Goal: Navigation & Orientation: Find specific page/section

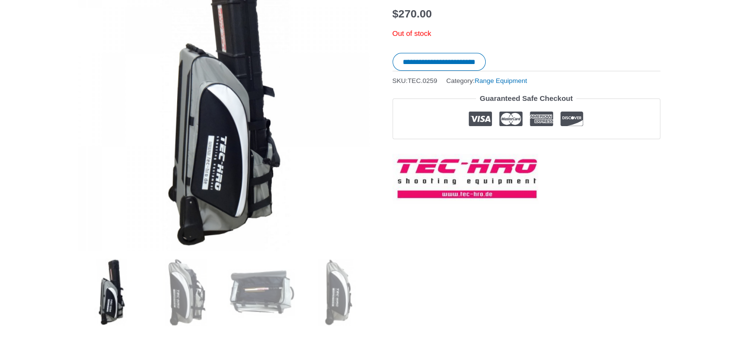
scroll to position [171, 0]
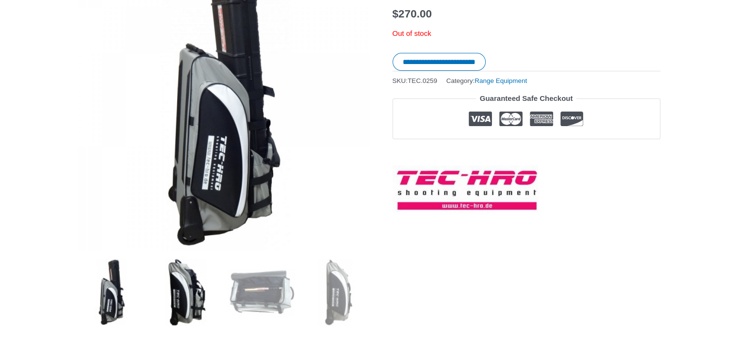
click at [181, 295] on img at bounding box center [185, 292] width 67 height 67
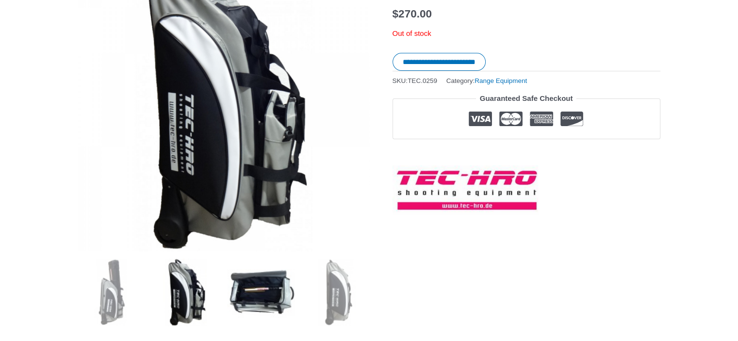
click at [255, 301] on img at bounding box center [260, 292] width 67 height 67
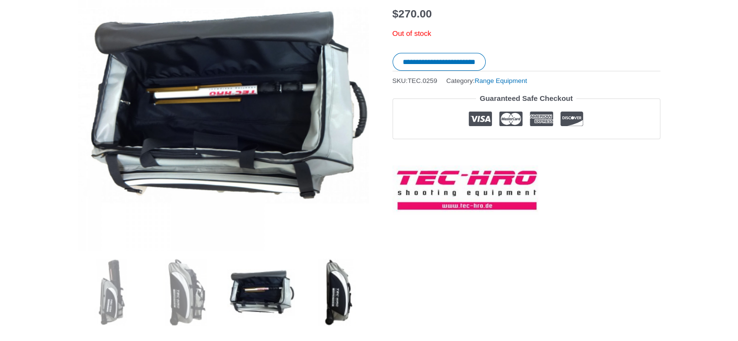
click at [340, 306] on img at bounding box center [335, 292] width 67 height 67
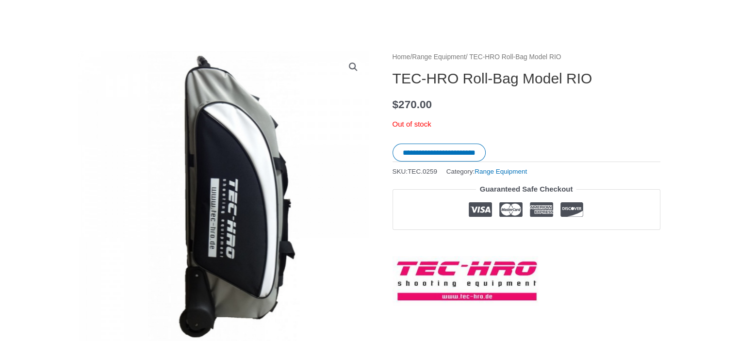
scroll to position [0, 0]
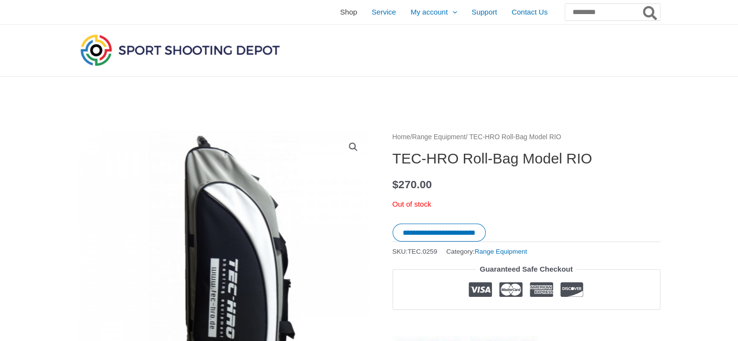
click at [340, 12] on span "Shop" at bounding box center [348, 12] width 17 height 24
click at [340, 13] on span "Shop" at bounding box center [348, 12] width 17 height 24
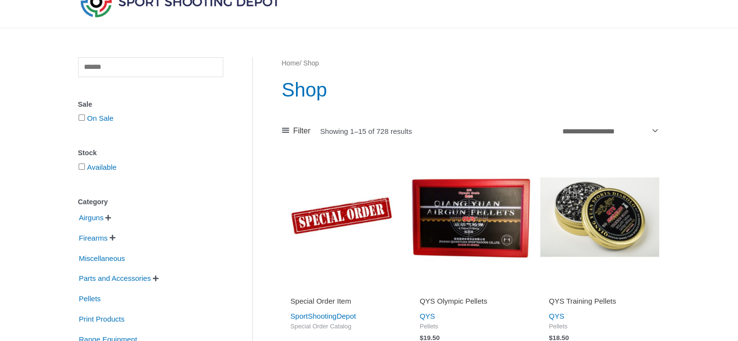
scroll to position [97, 0]
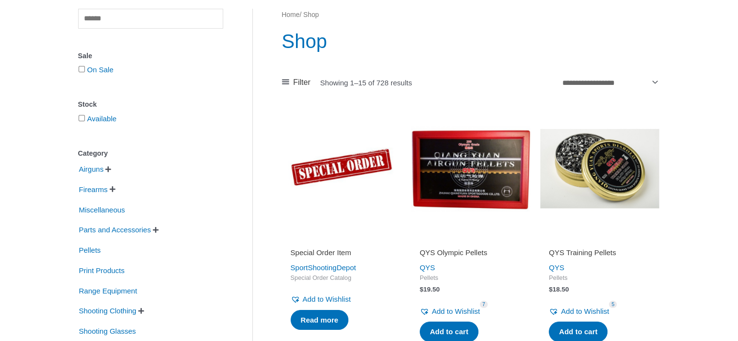
click at [115, 189] on span "" at bounding box center [113, 189] width 6 height 7
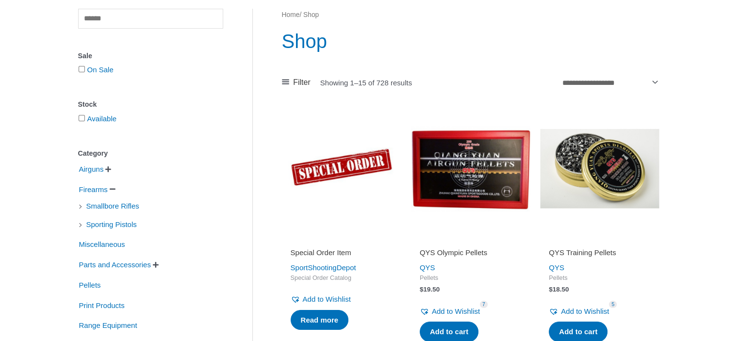
click at [111, 167] on span "" at bounding box center [108, 169] width 6 height 7
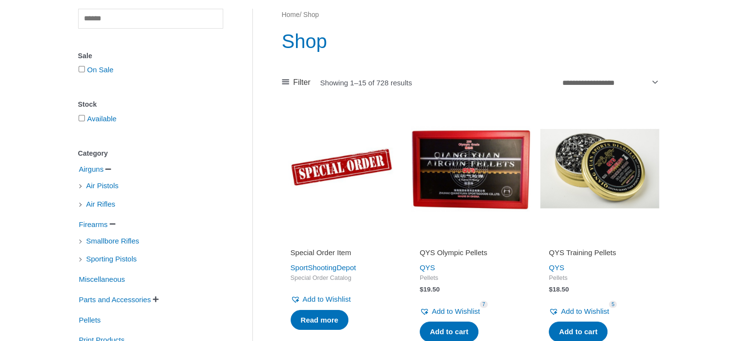
scroll to position [146, 0]
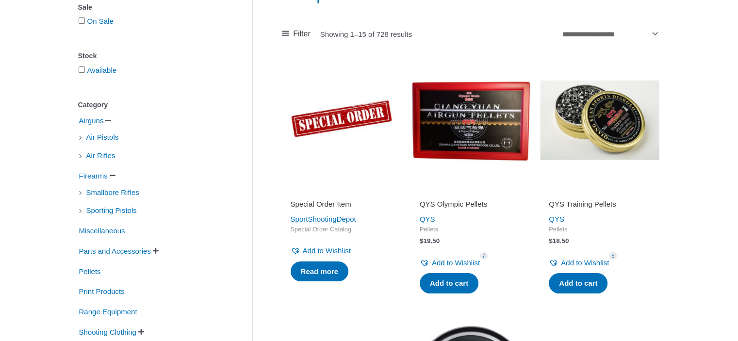
click at [80, 138] on li "Air Pistols" at bounding box center [150, 137] width 145 height 17
click at [93, 137] on span "Air Pistols" at bounding box center [102, 137] width 34 height 17
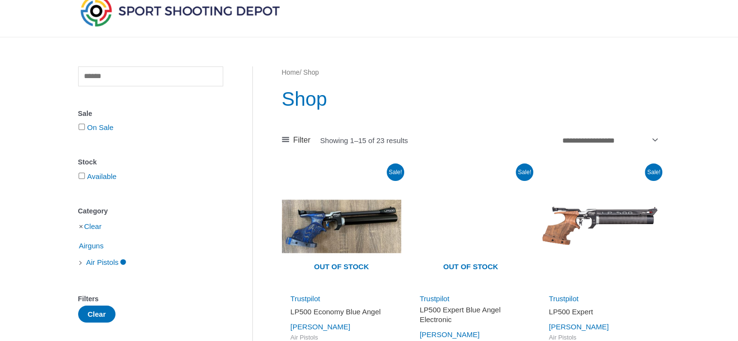
scroll to position [97, 0]
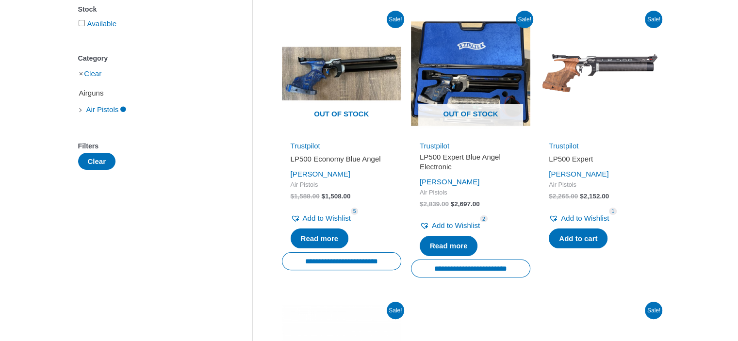
scroll to position [194, 0]
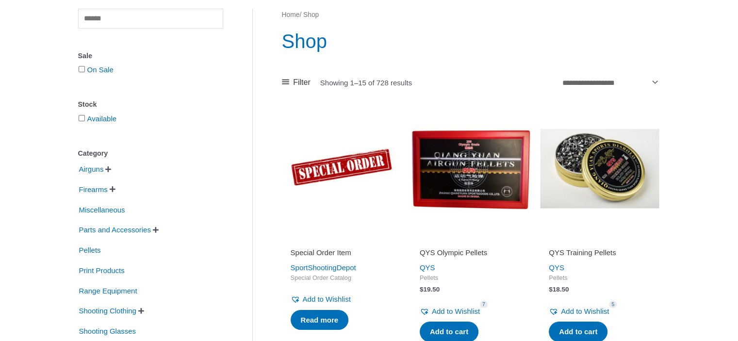
scroll to position [146, 0]
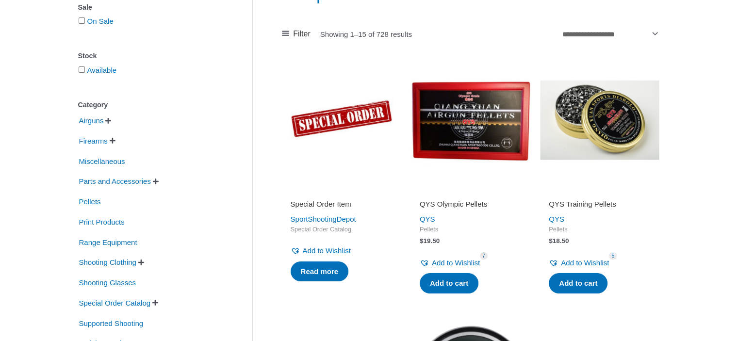
click at [116, 141] on span "" at bounding box center [113, 140] width 6 height 7
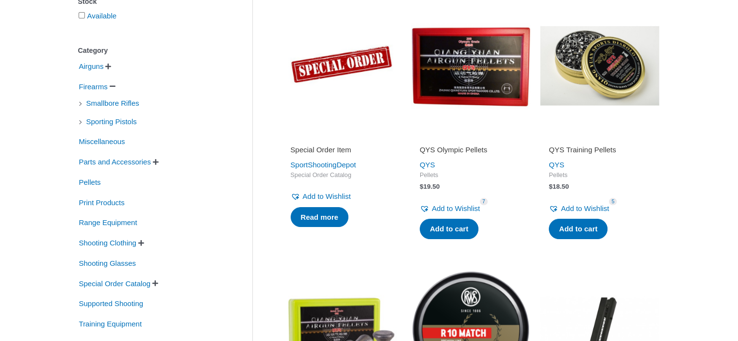
scroll to position [243, 0]
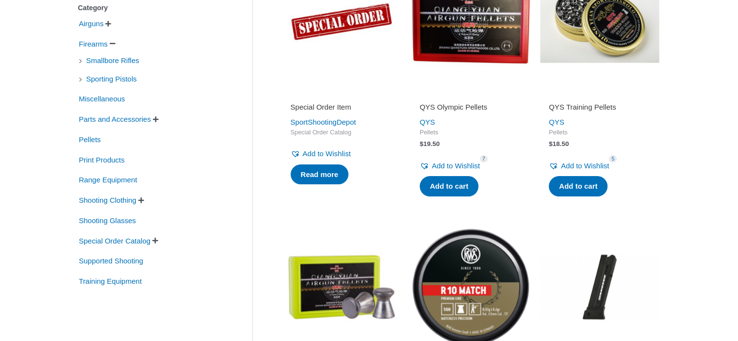
click at [144, 200] on span "" at bounding box center [141, 200] width 6 height 7
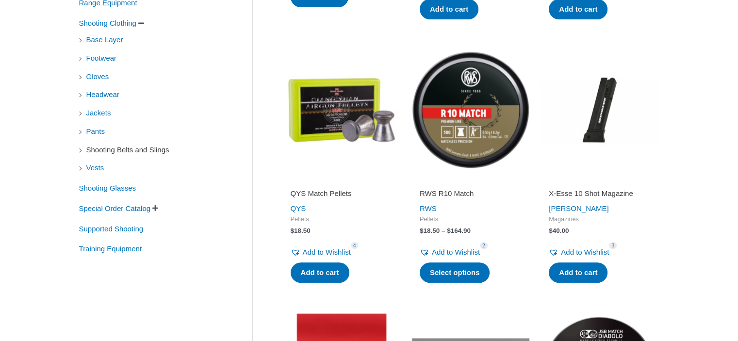
scroll to position [437, 0]
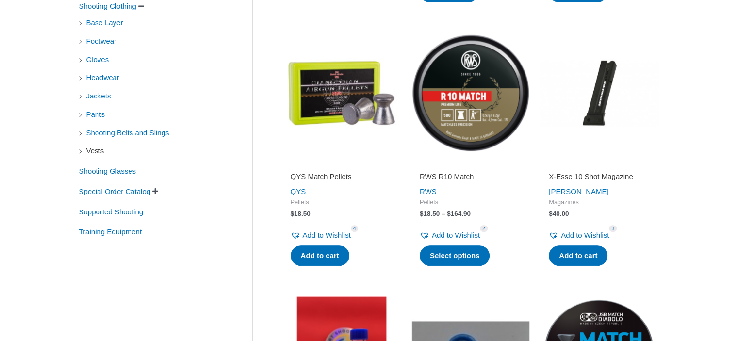
click at [98, 151] on span "Vests" at bounding box center [95, 151] width 20 height 17
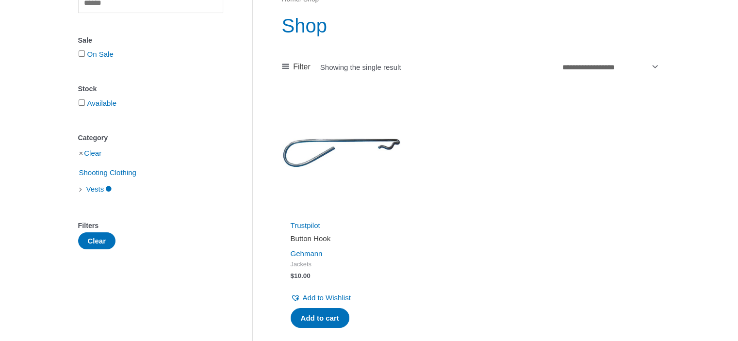
scroll to position [243, 0]
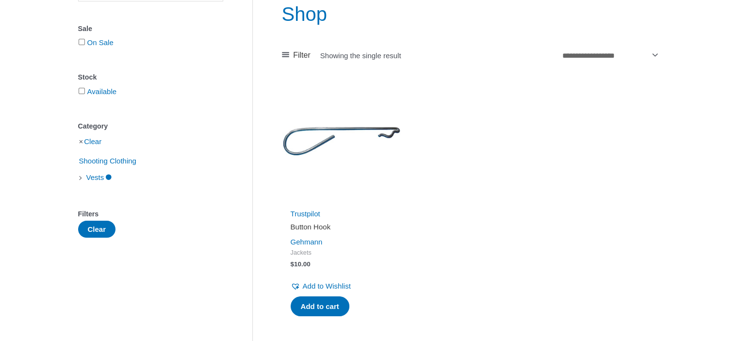
scroll to position [108, 0]
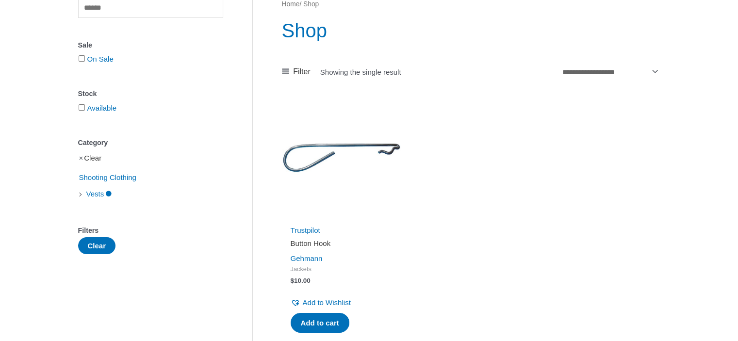
click at [91, 158] on link "Clear" at bounding box center [92, 158] width 17 height 8
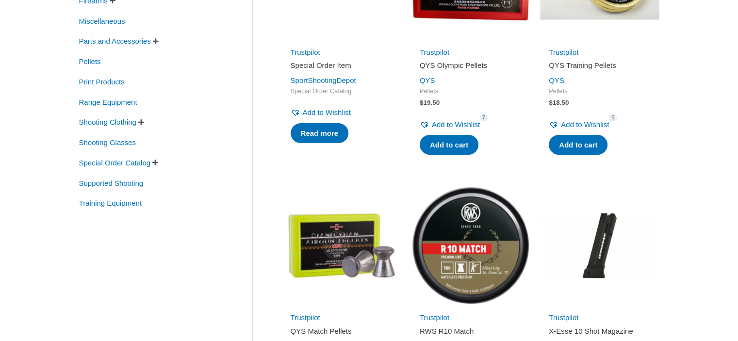
scroll to position [302, 0]
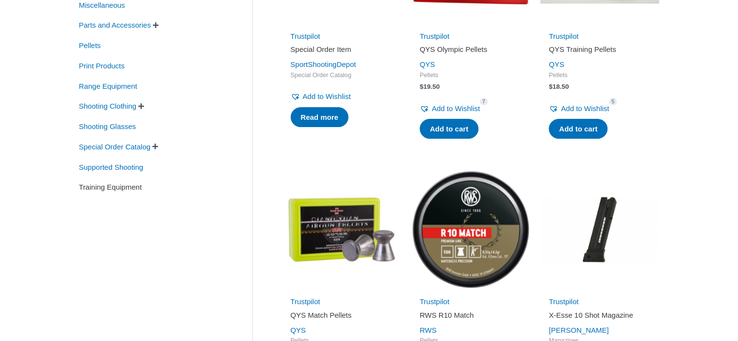
click at [111, 187] on span "Training Equipment" at bounding box center [110, 187] width 65 height 17
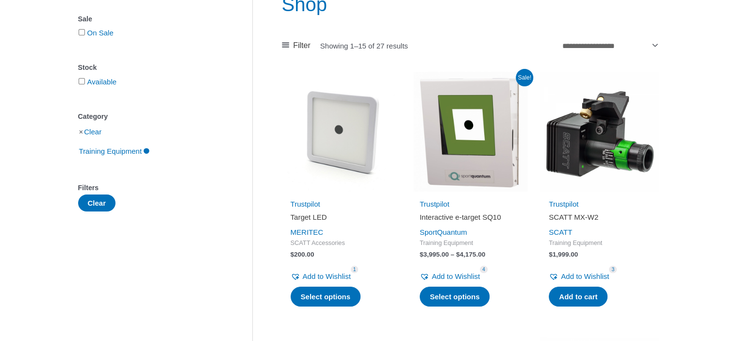
scroll to position [146, 0]
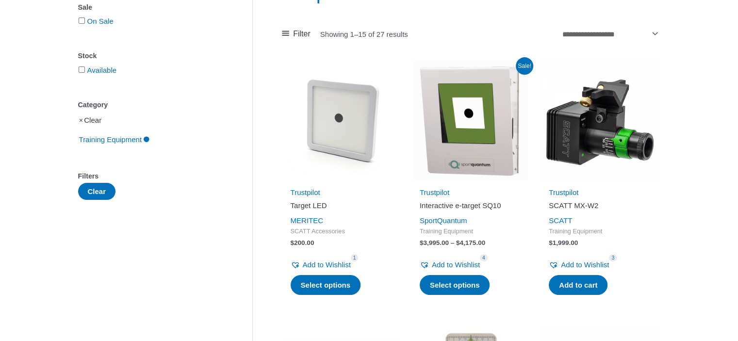
click at [99, 121] on link "Clear" at bounding box center [92, 120] width 17 height 8
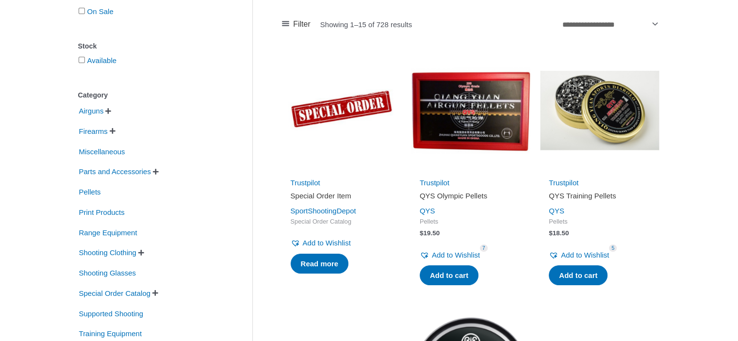
scroll to position [146, 0]
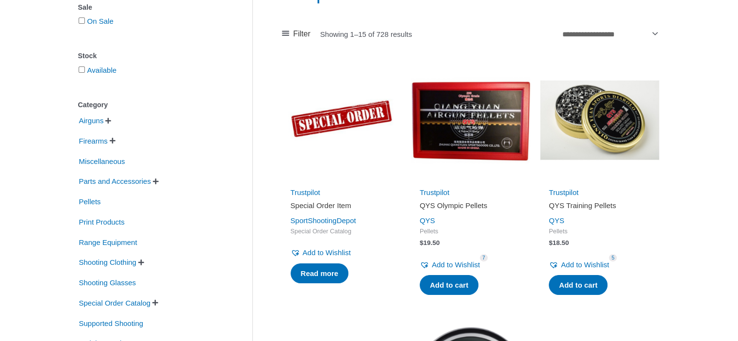
click at [159, 181] on span "" at bounding box center [156, 181] width 6 height 7
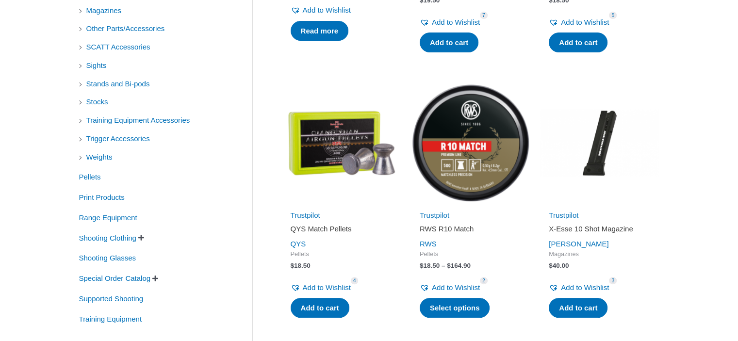
scroll to position [437, 0]
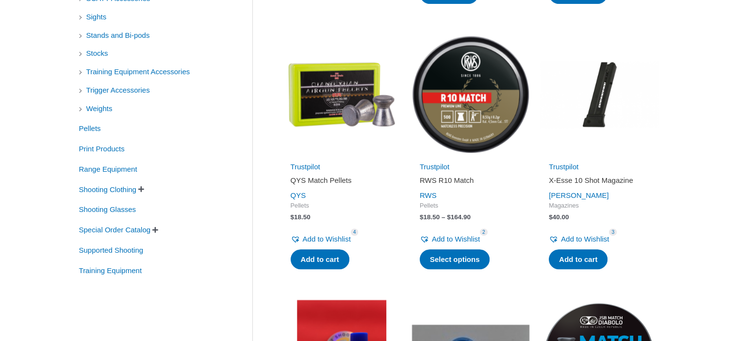
click at [158, 230] on span "" at bounding box center [155, 230] width 6 height 7
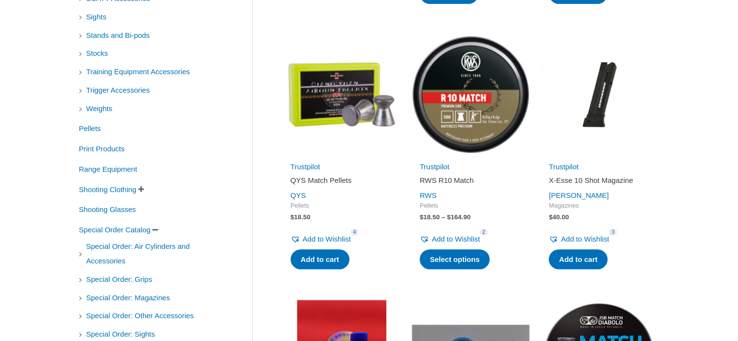
click at [144, 190] on span "" at bounding box center [141, 189] width 6 height 7
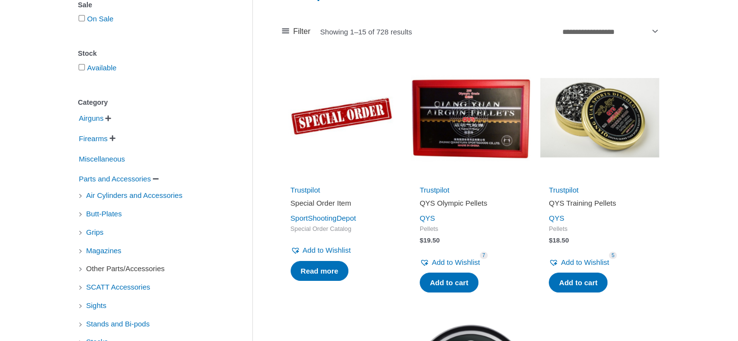
scroll to position [49, 0]
